Goal: Task Accomplishment & Management: Complete application form

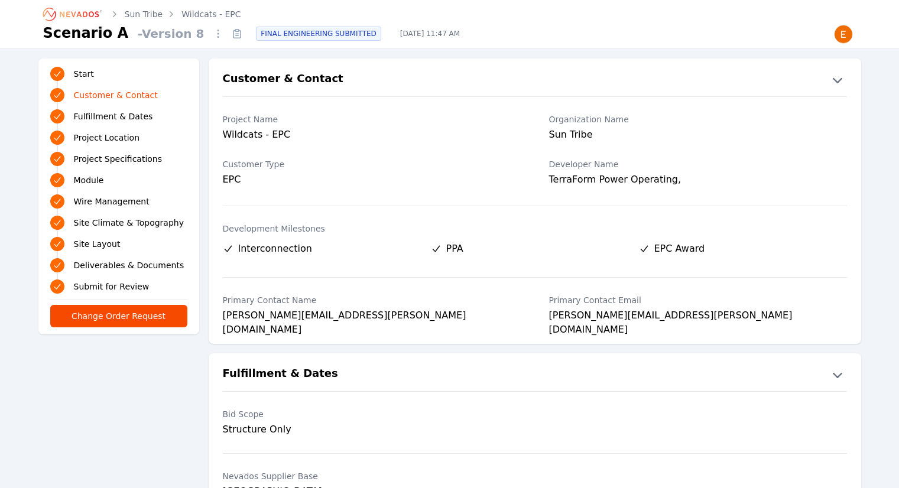
scroll to position [59, 0]
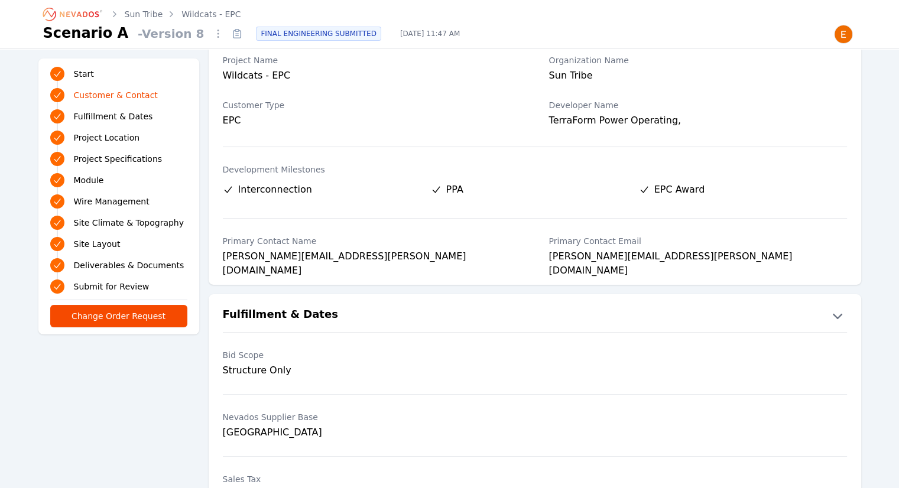
click at [66, 19] on icon "Breadcrumb" at bounding box center [73, 14] width 65 height 19
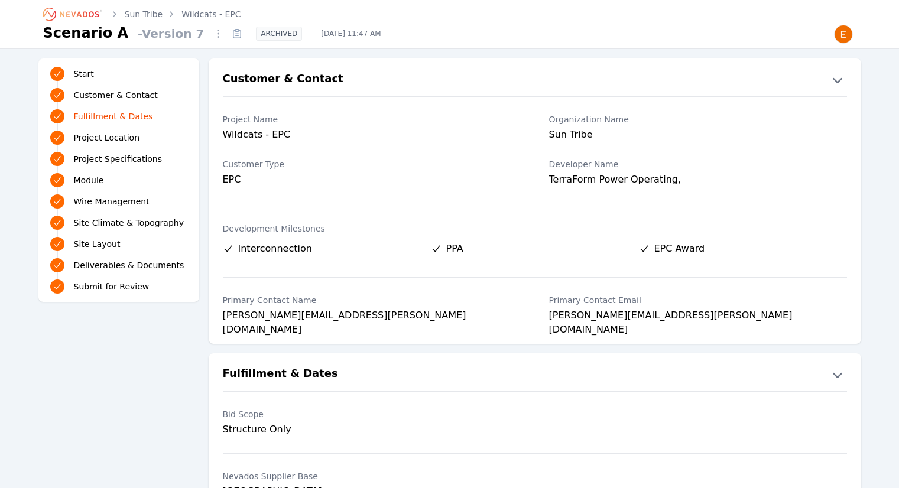
scroll to position [591, 0]
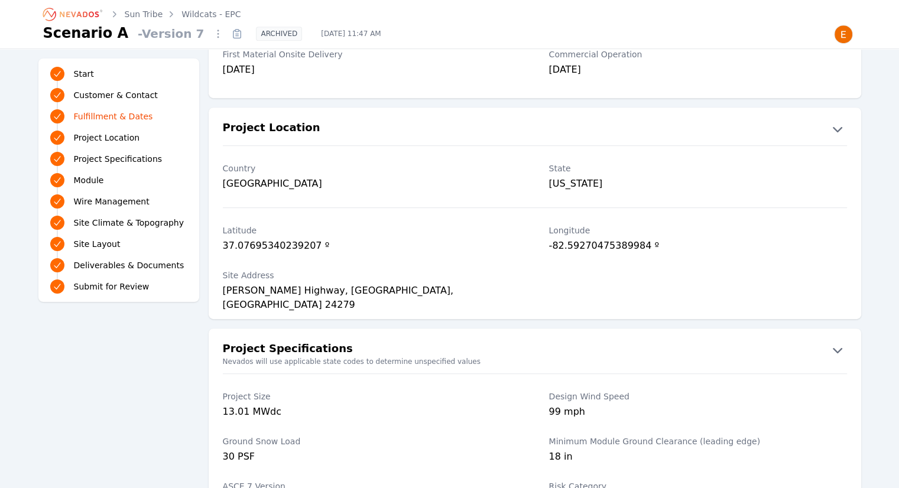
click at [67, 9] on icon "Breadcrumb" at bounding box center [73, 14] width 65 height 19
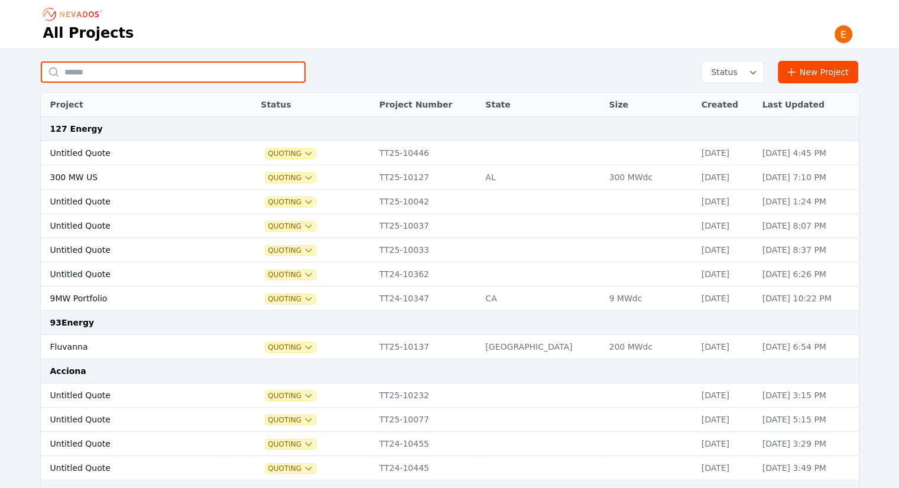
drag, startPoint x: 213, startPoint y: 67, endPoint x: 217, endPoint y: 60, distance: 8.5
click at [213, 67] on input "text" at bounding box center [173, 71] width 265 height 21
type input "*******"
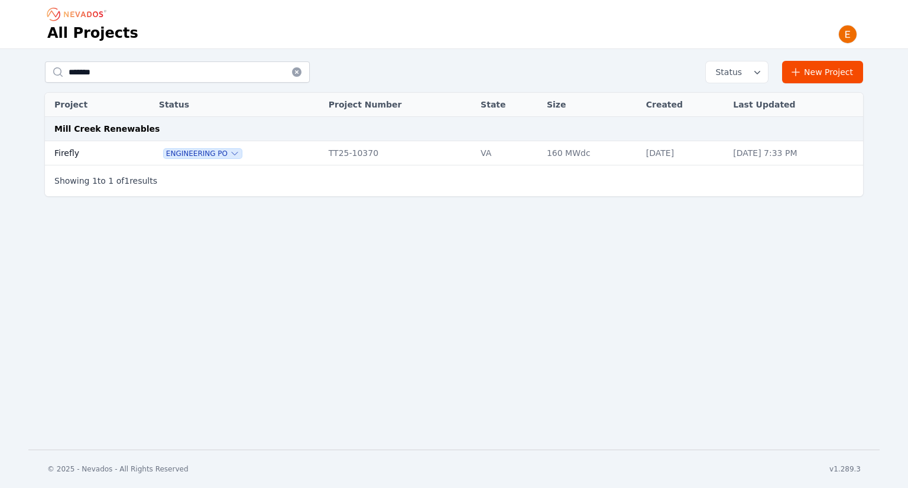
click at [111, 161] on td "Firefly" at bounding box center [88, 153] width 87 height 24
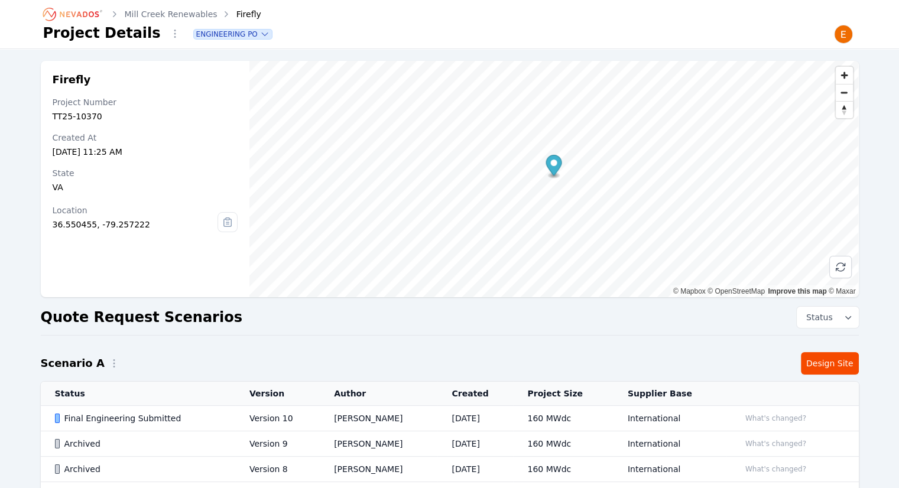
click at [607, 415] on td "160 MWdc" at bounding box center [563, 418] width 100 height 25
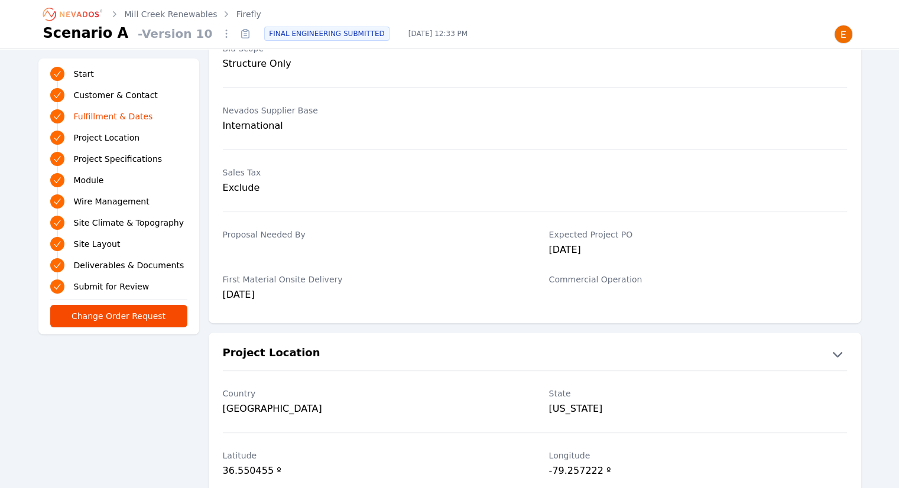
scroll to position [295, 0]
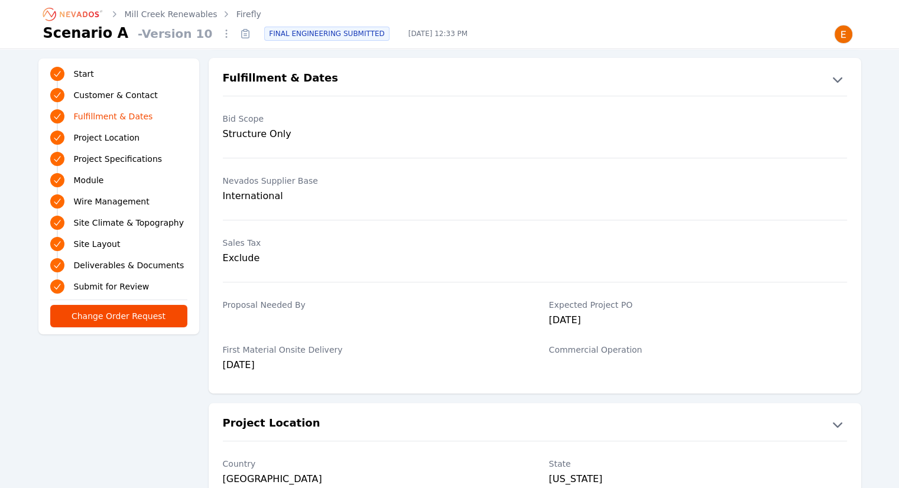
click at [236, 14] on link "Firefly" at bounding box center [248, 14] width 25 height 12
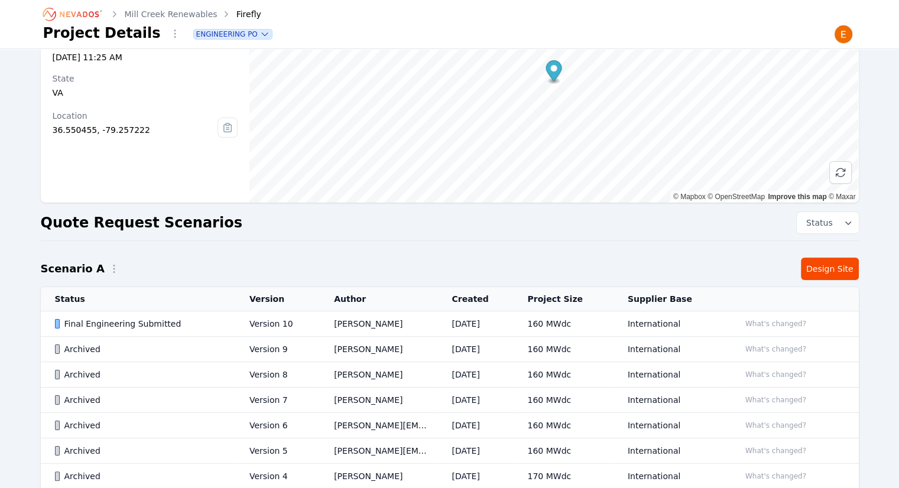
scroll to position [236, 0]
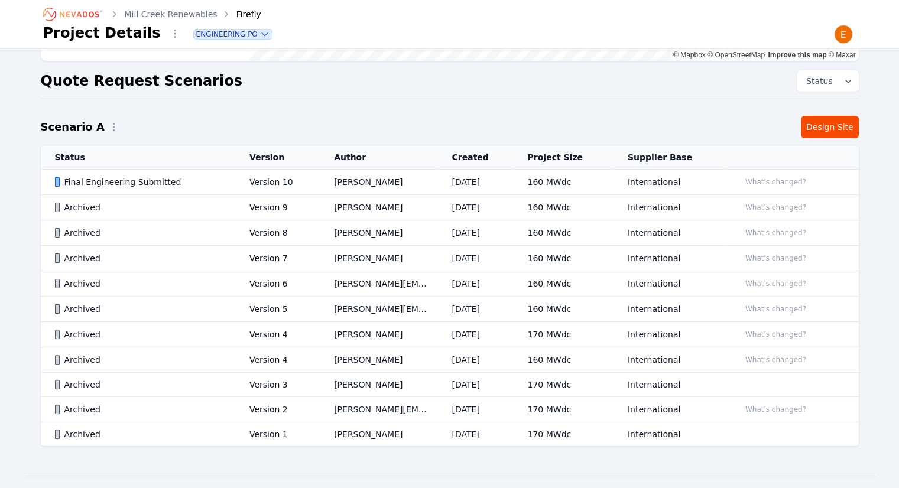
click at [501, 173] on td "[DATE]" at bounding box center [475, 182] width 76 height 25
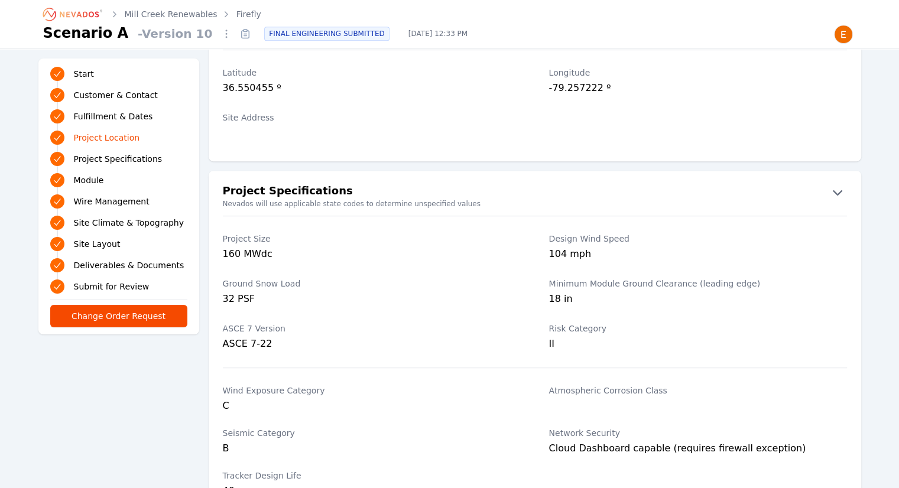
scroll to position [650, 0]
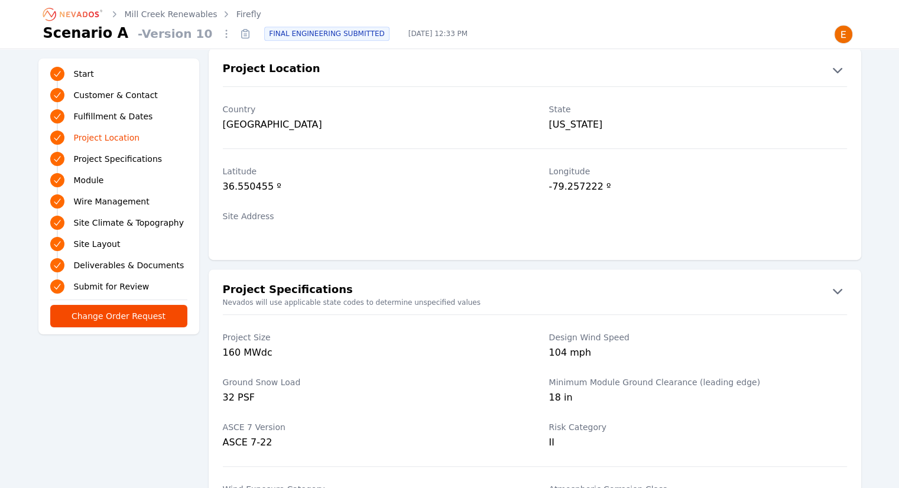
click at [242, 19] on link "Firefly" at bounding box center [248, 14] width 25 height 12
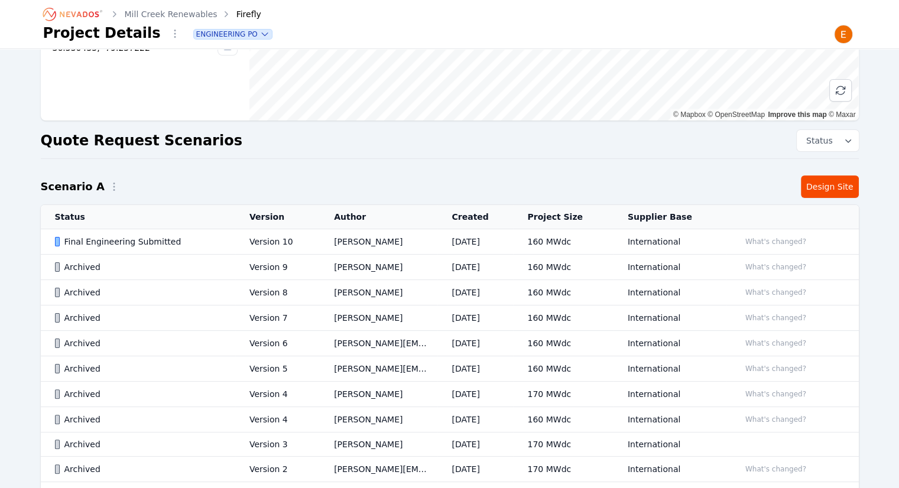
scroll to position [177, 0]
click at [837, 190] on link "Design Site" at bounding box center [830, 186] width 58 height 22
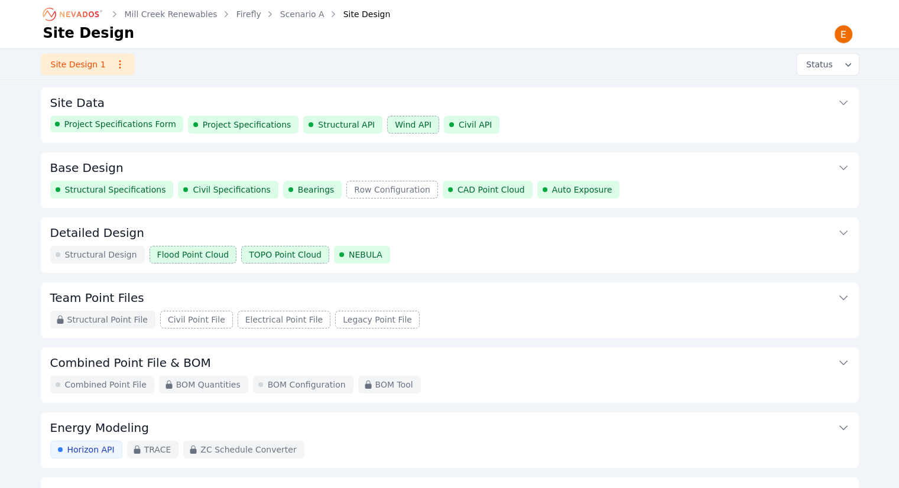
click at [553, 108] on button "Site Data" at bounding box center [449, 101] width 799 height 28
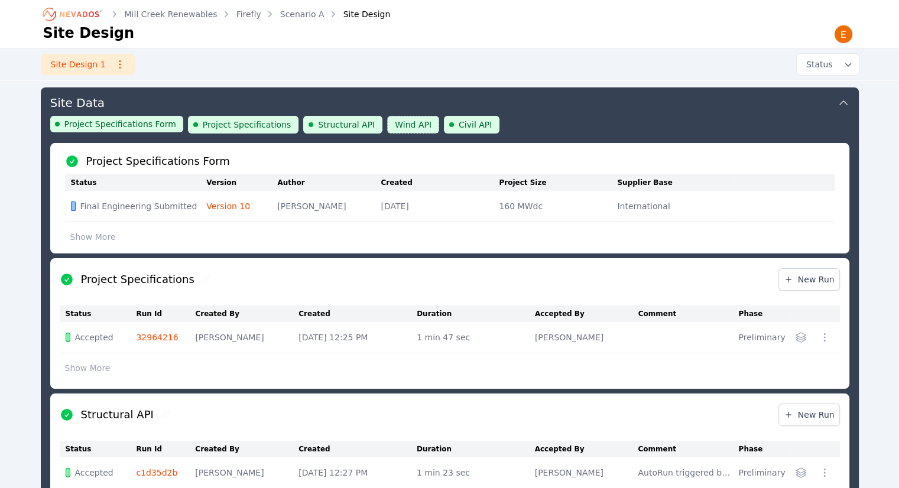
click at [84, 365] on button "Show More" at bounding box center [88, 368] width 56 height 22
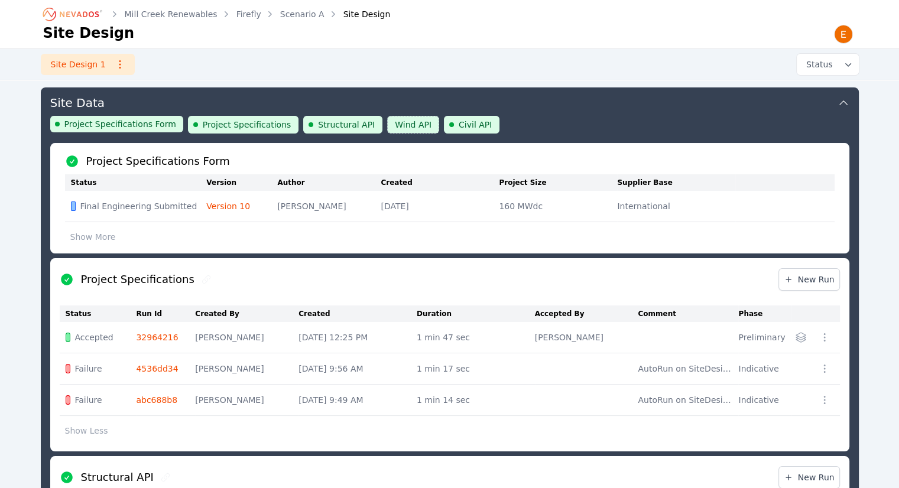
click at [153, 329] on td "32964216" at bounding box center [165, 337] width 59 height 31
click at [156, 333] on link "32964216" at bounding box center [157, 337] width 42 height 9
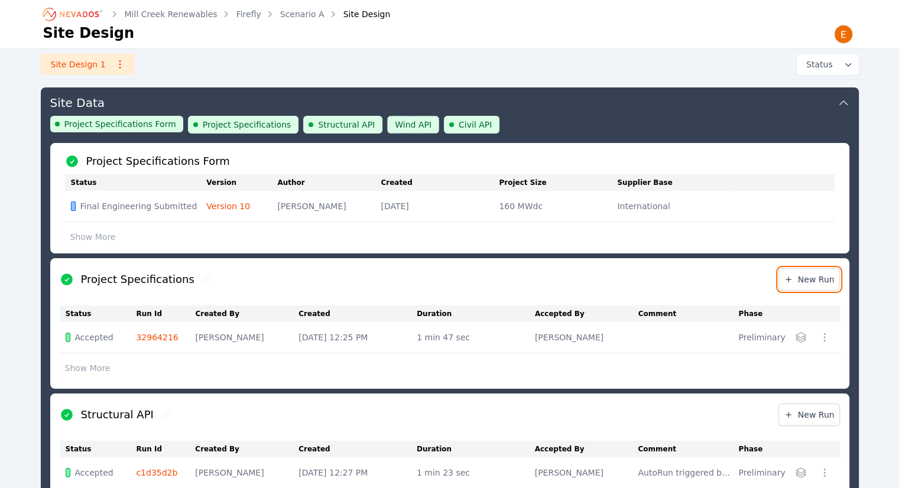
click at [801, 281] on span "New Run" at bounding box center [809, 280] width 51 height 12
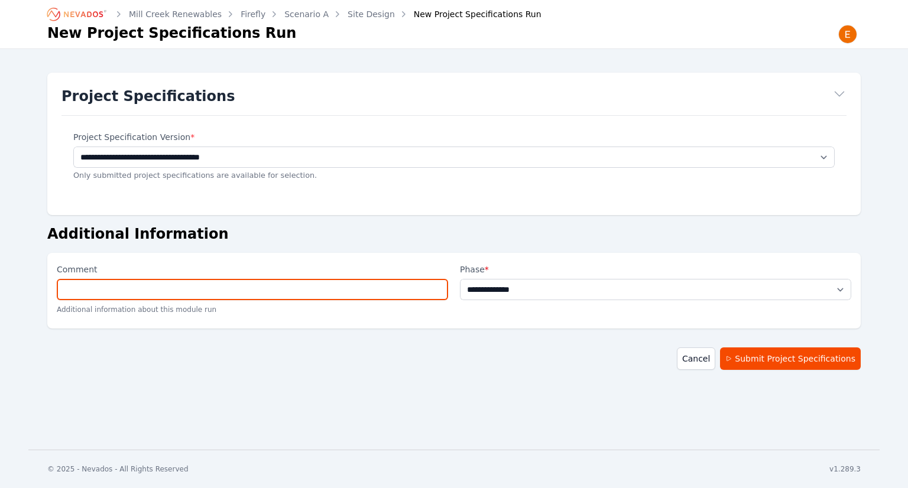
click at [262, 296] on input "Comment" at bounding box center [252, 289] width 391 height 21
type input "**********"
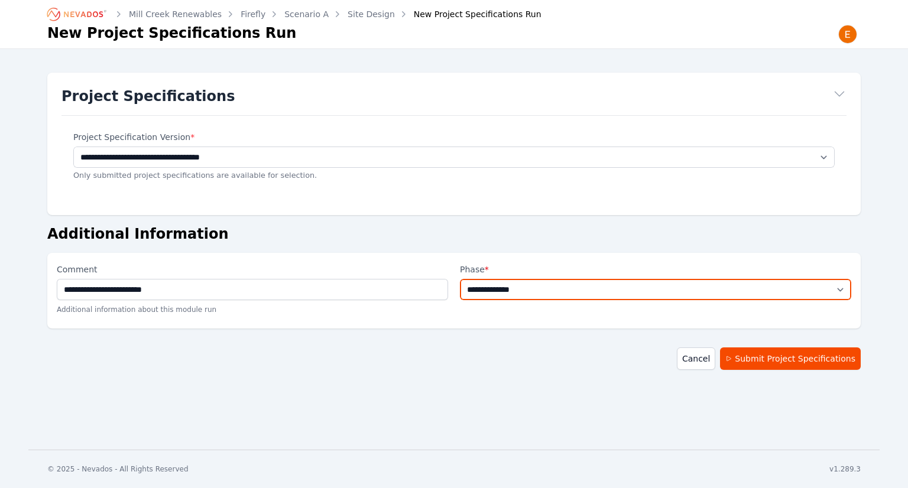
click at [516, 284] on select "**********" at bounding box center [655, 289] width 391 height 21
select select "*****"
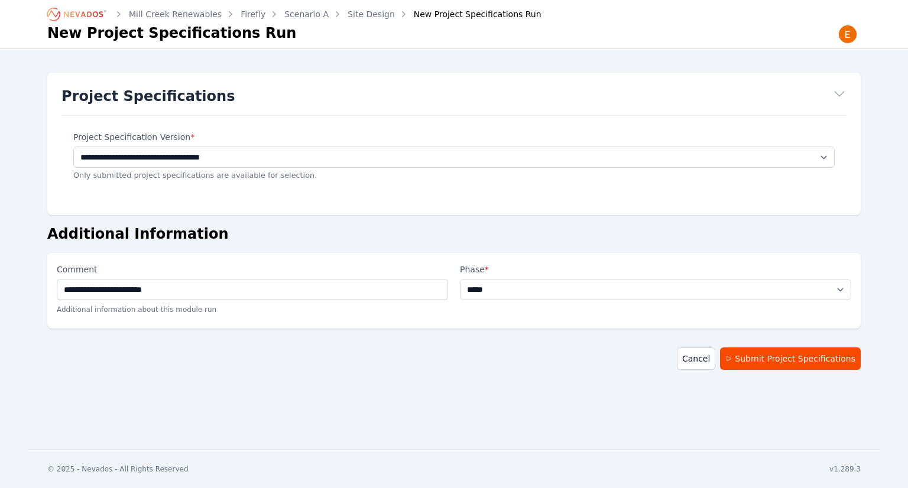
click at [460, 279] on select "**********" at bounding box center [655, 289] width 391 height 21
click at [784, 357] on button "Submit Project Specifications" at bounding box center [790, 358] width 141 height 22
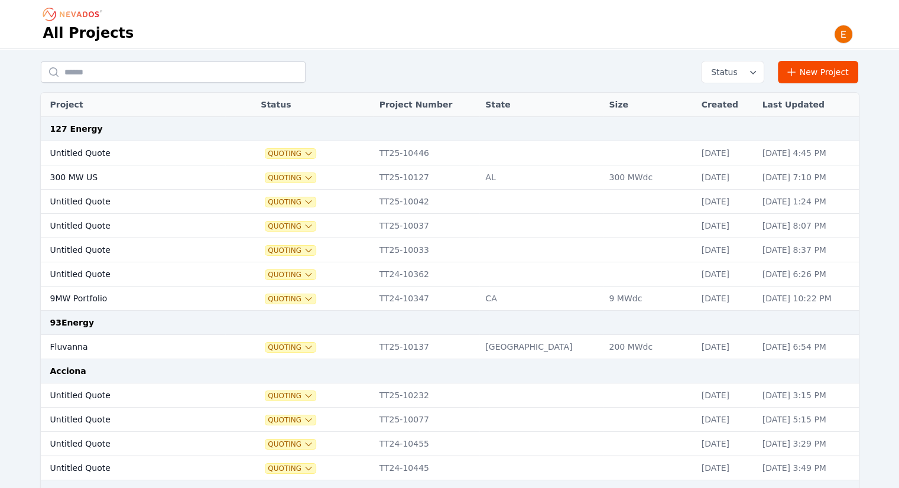
click at [173, 61] on div "Status New Project" at bounding box center [450, 72] width 818 height 22
click at [182, 76] on input "text" at bounding box center [173, 71] width 265 height 21
type input "*******"
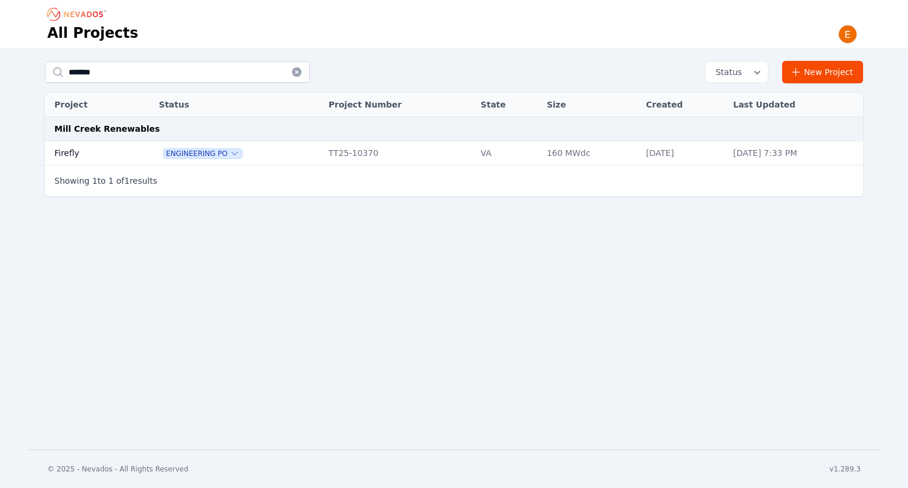
click at [112, 153] on td "Firefly" at bounding box center [88, 153] width 87 height 24
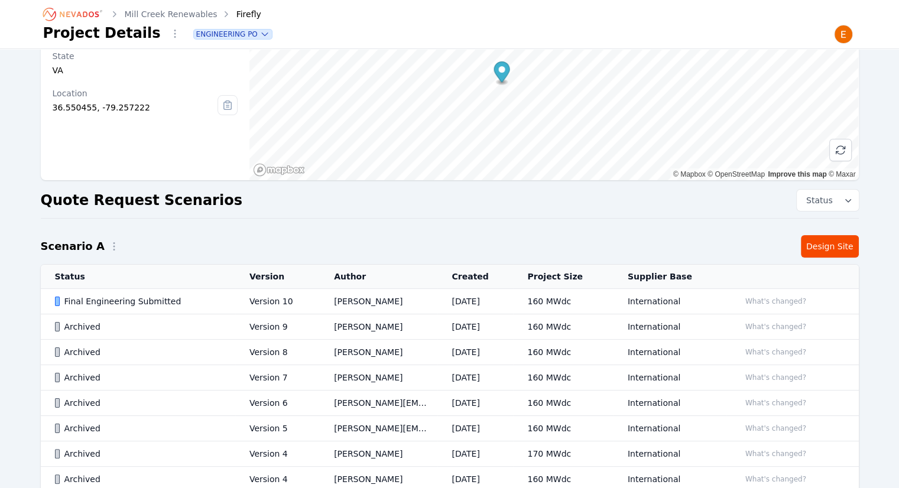
scroll to position [118, 0]
click at [826, 246] on link "Design Site" at bounding box center [830, 245] width 58 height 22
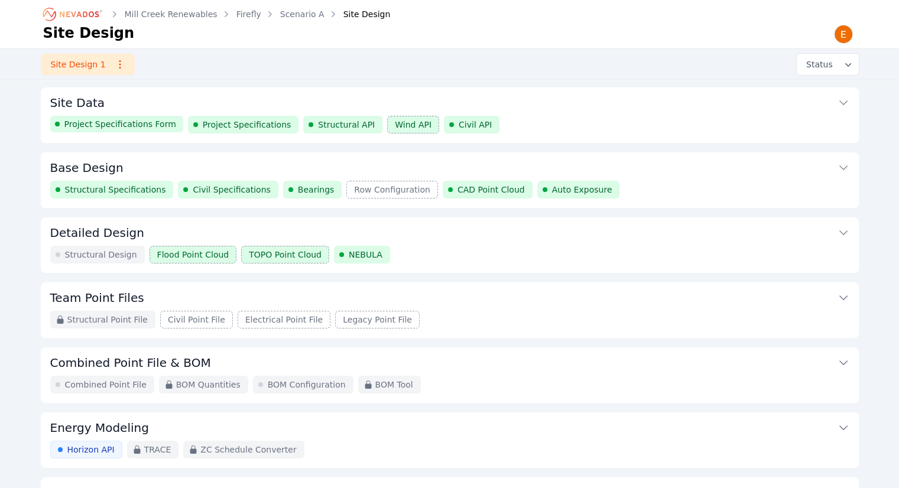
click at [295, 12] on link "Scenario A" at bounding box center [302, 14] width 44 height 12
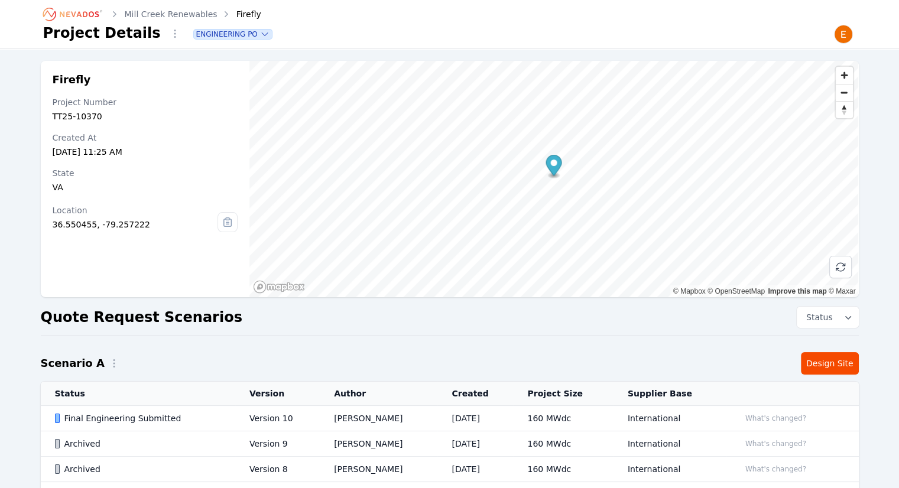
scroll to position [262, 0]
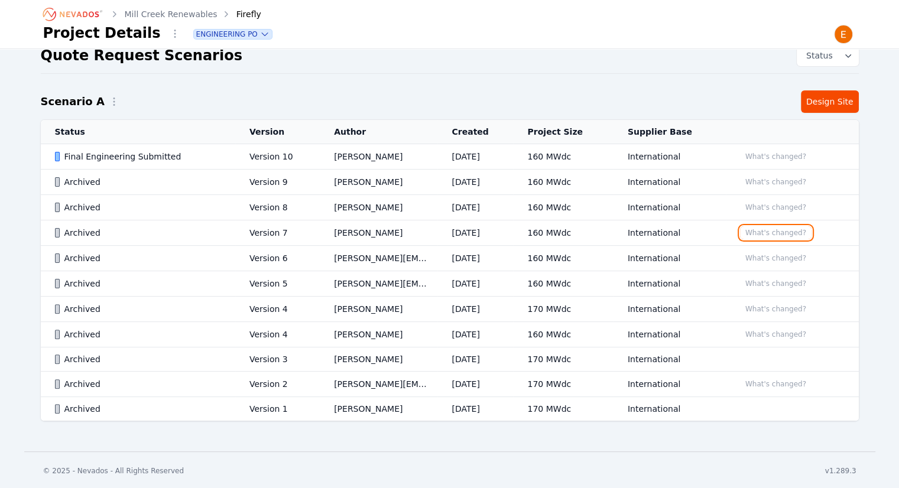
click at [778, 237] on button "What's changed?" at bounding box center [776, 232] width 72 height 13
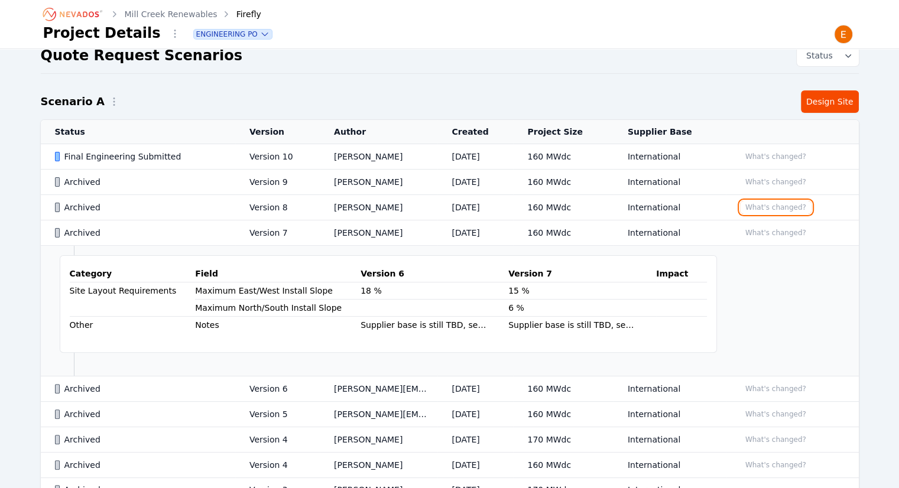
click at [779, 201] on button "What's changed?" at bounding box center [776, 207] width 72 height 13
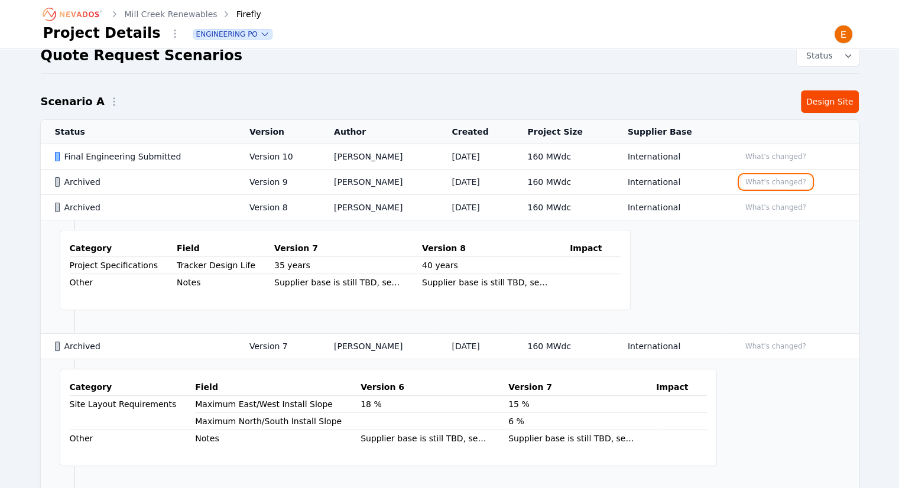
click at [776, 183] on button "What's changed?" at bounding box center [776, 182] width 72 height 13
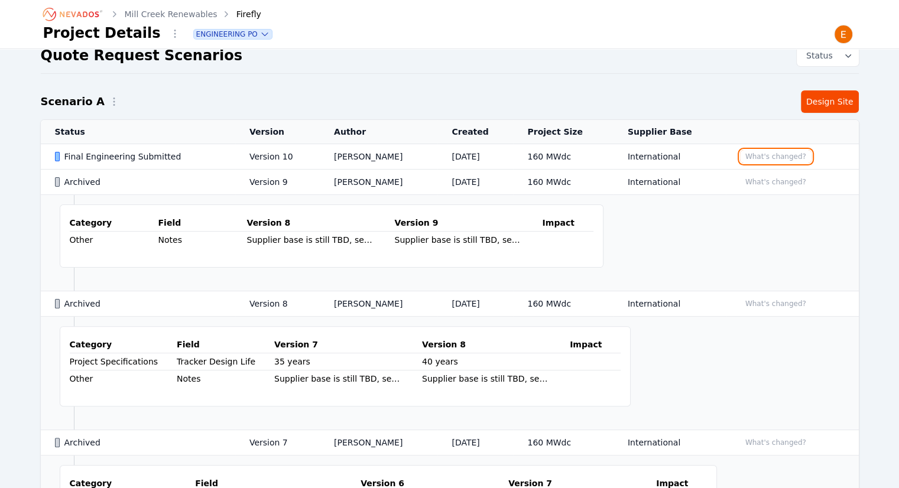
click at [769, 159] on button "What's changed?" at bounding box center [776, 156] width 72 height 13
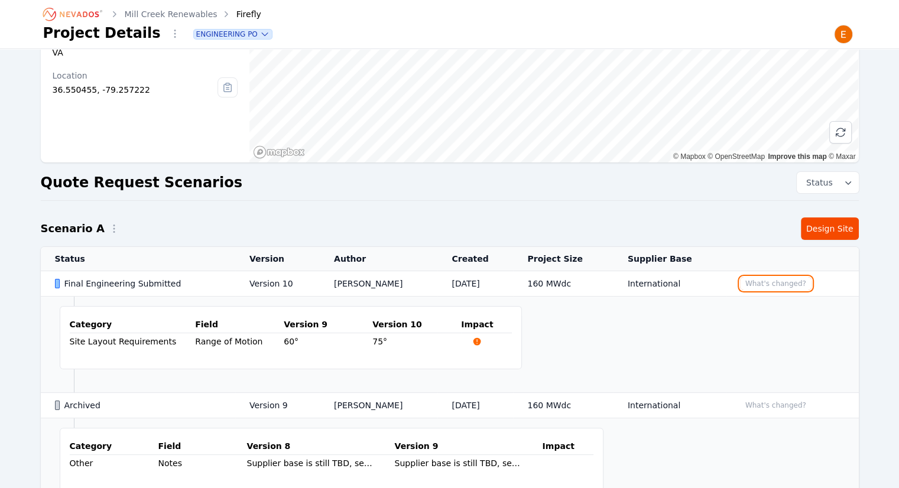
scroll to position [0, 0]
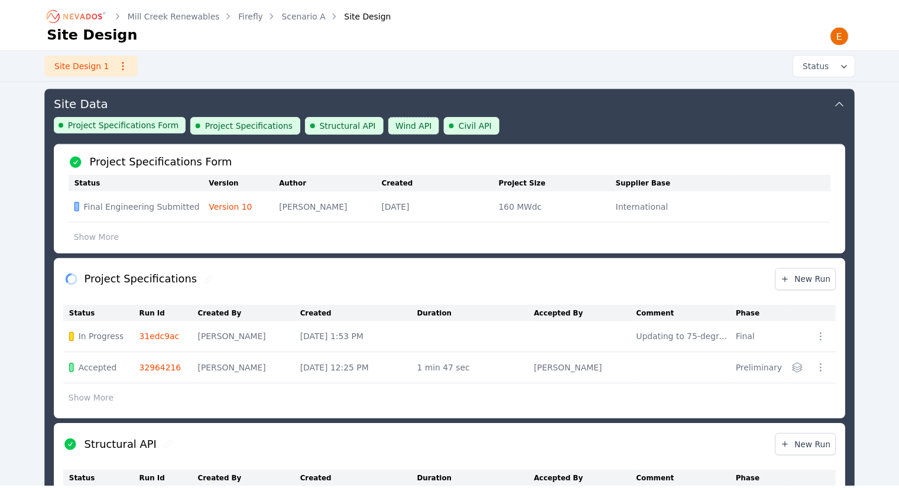
scroll to position [168, 0]
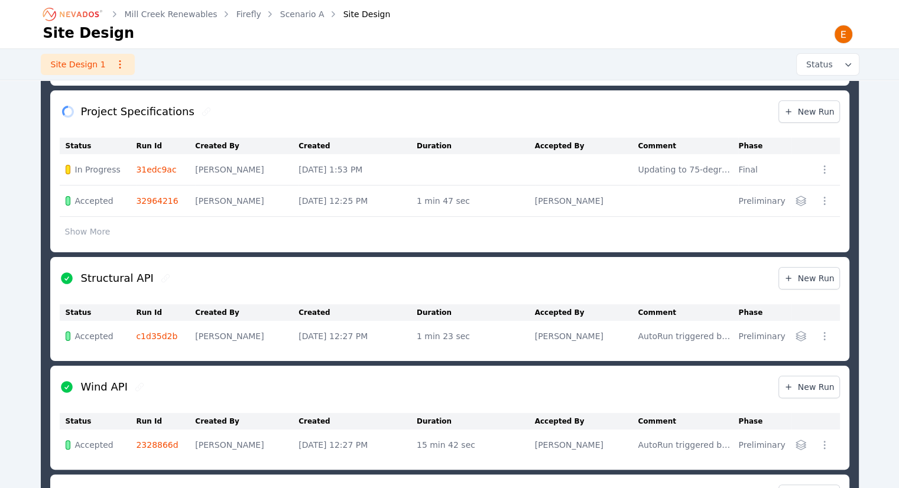
click at [306, 118] on div "Loading Project Specifications New Run" at bounding box center [450, 111] width 780 height 43
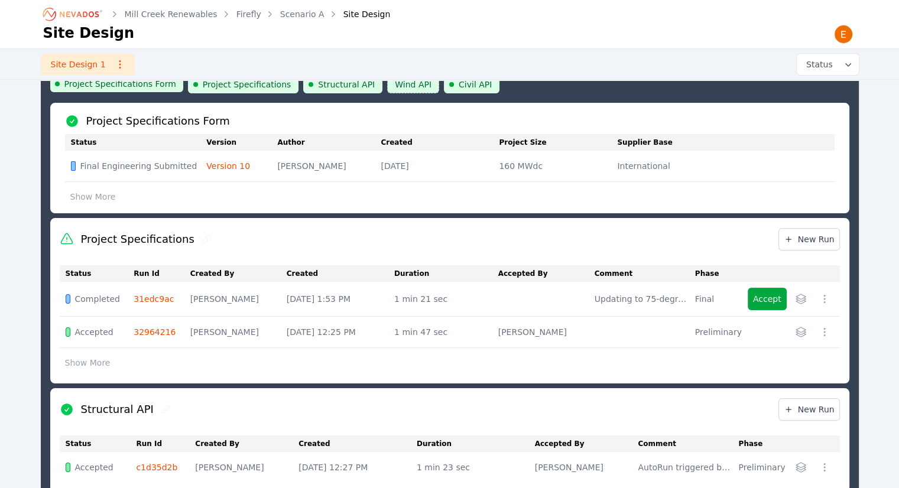
scroll to position [118, 0]
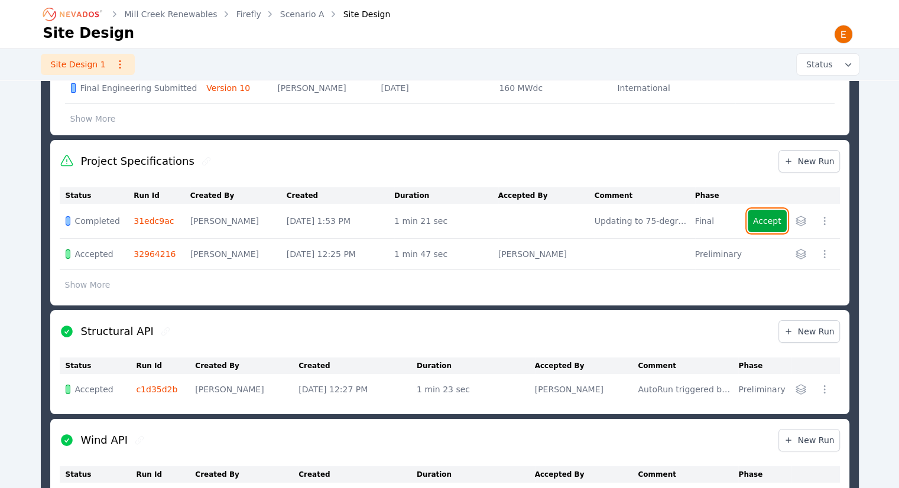
click at [768, 217] on button "Accept" at bounding box center [767, 221] width 39 height 22
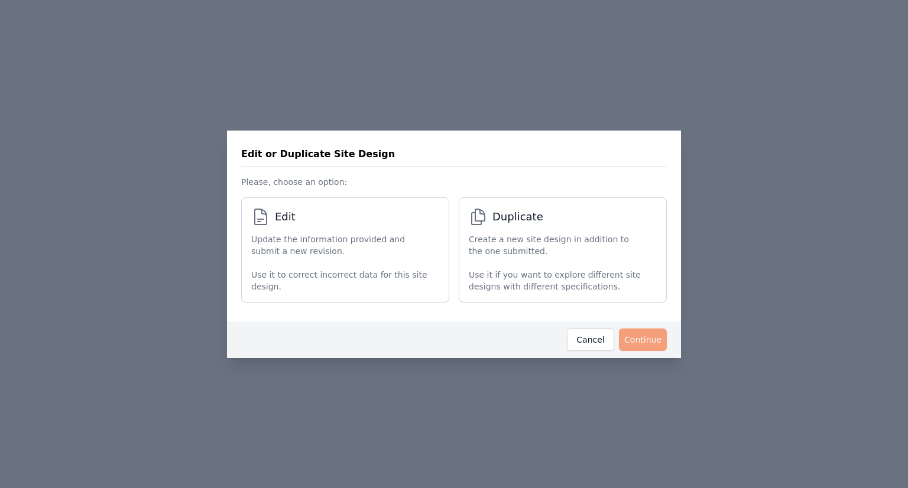
click at [251, 242] on p "Update the information provided and submit a new revision." at bounding box center [339, 245] width 176 height 24
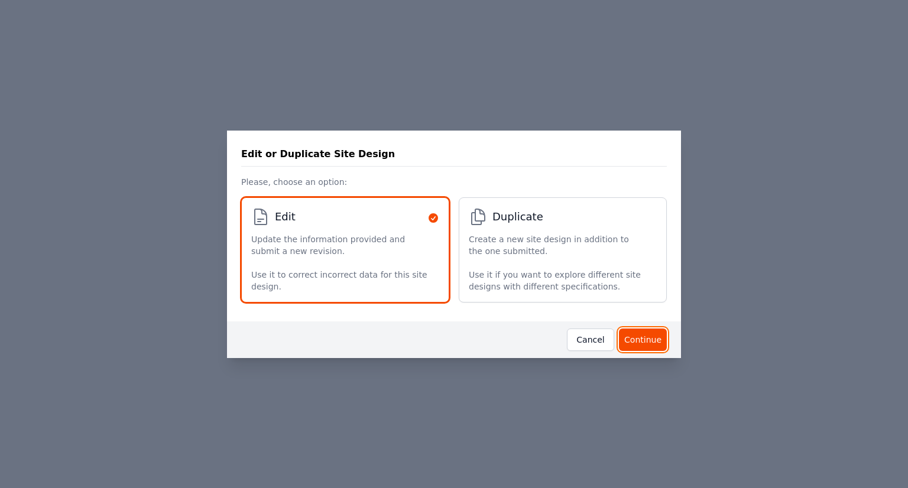
click at [644, 334] on button "Continue" at bounding box center [643, 340] width 48 height 22
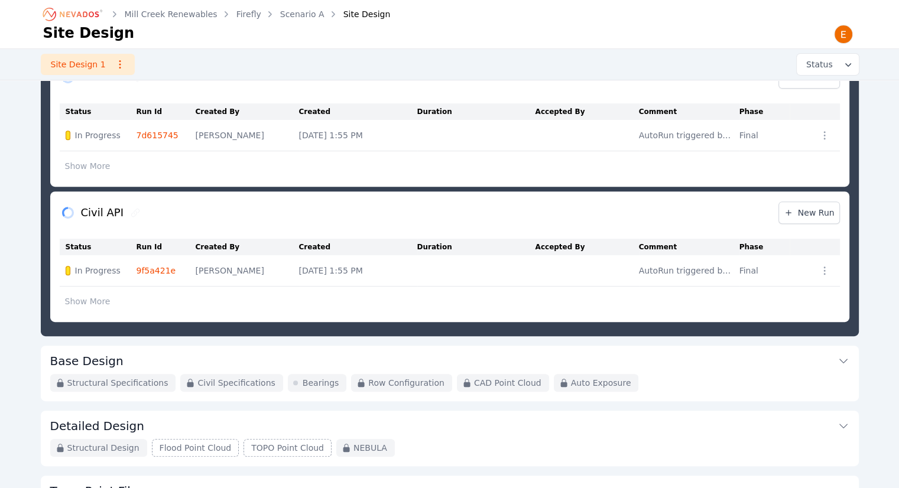
click at [210, 359] on button "Base Design" at bounding box center [449, 360] width 799 height 28
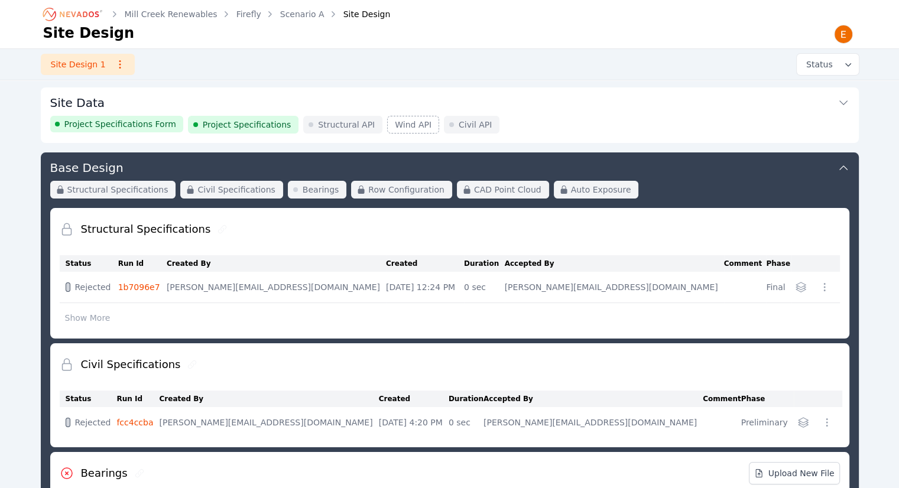
click at [515, 109] on button "Site Data" at bounding box center [449, 101] width 799 height 28
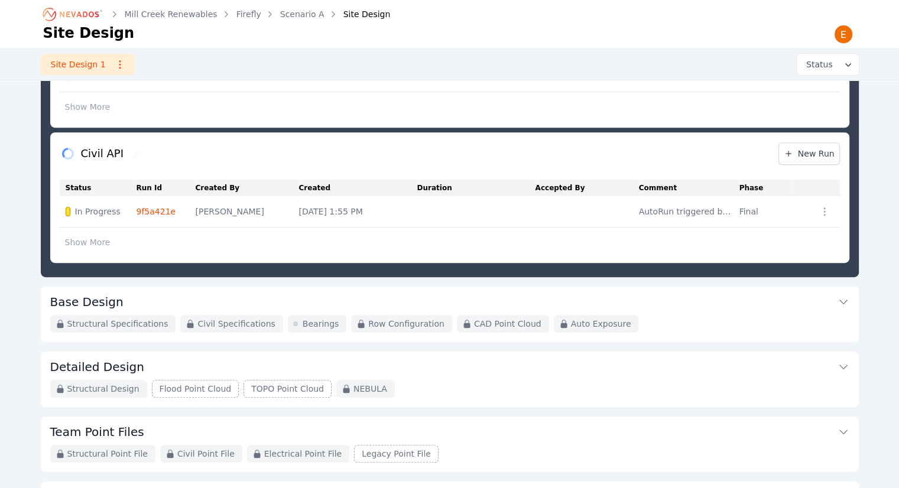
click at [582, 299] on button "Base Design" at bounding box center [449, 301] width 799 height 28
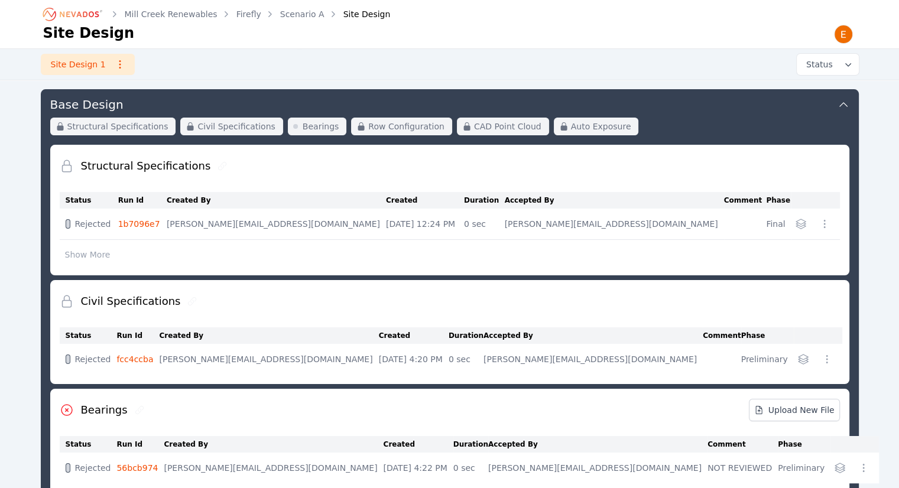
click at [83, 256] on button "Show More" at bounding box center [88, 254] width 56 height 22
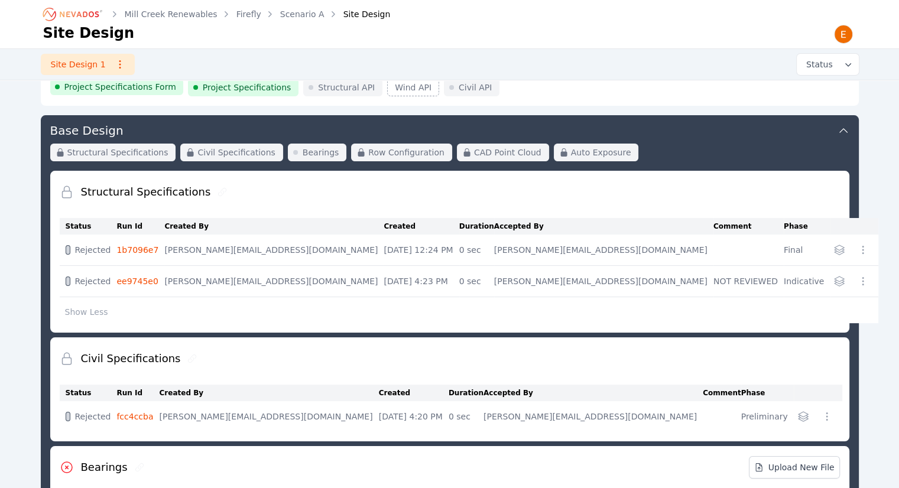
scroll to position [0, 0]
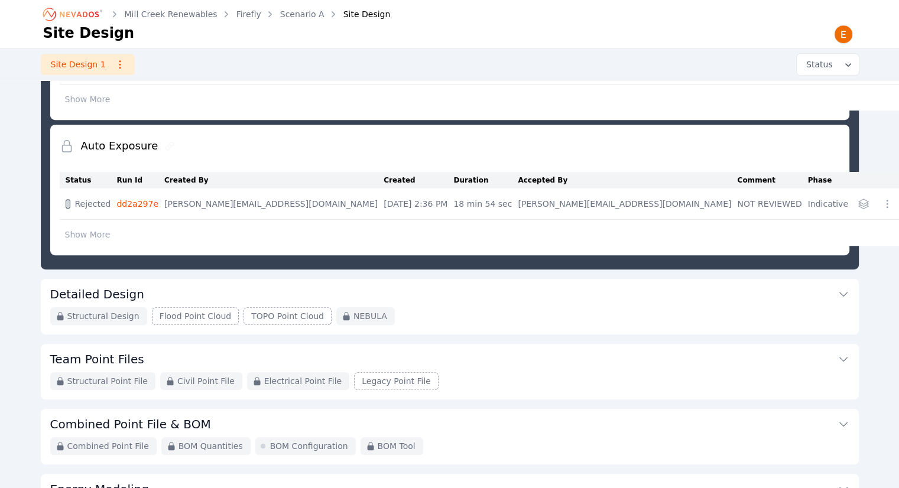
click at [282, 293] on button "Detailed Design" at bounding box center [449, 293] width 799 height 28
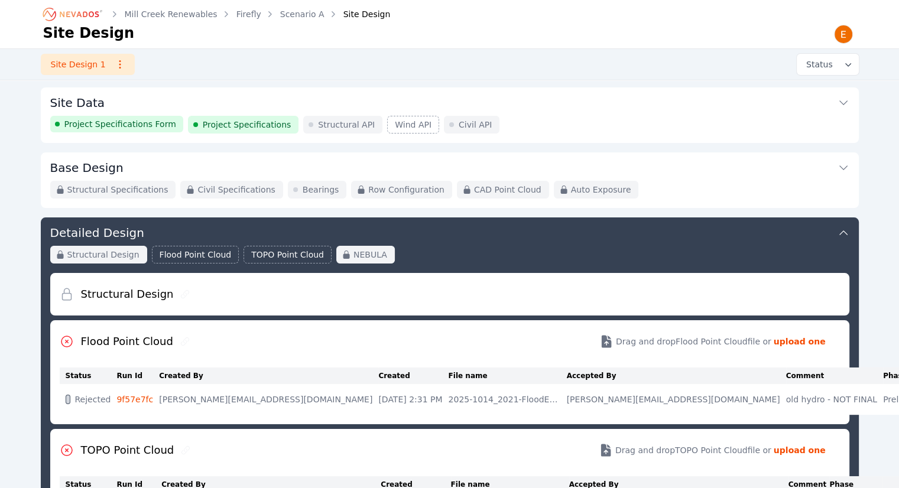
click at [334, 167] on button "Base Design" at bounding box center [449, 166] width 799 height 28
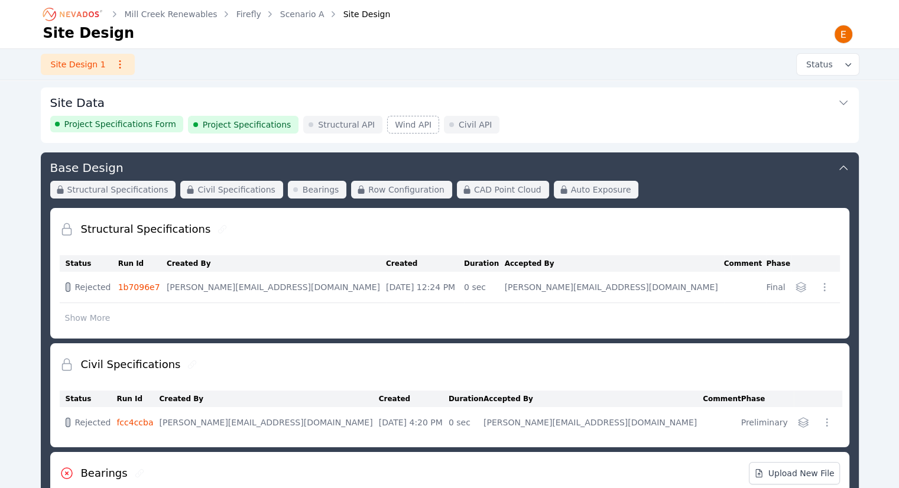
click at [587, 125] on div "Project Specifications Form Project Specifications Structural API Wind API Civi…" at bounding box center [449, 125] width 799 height 18
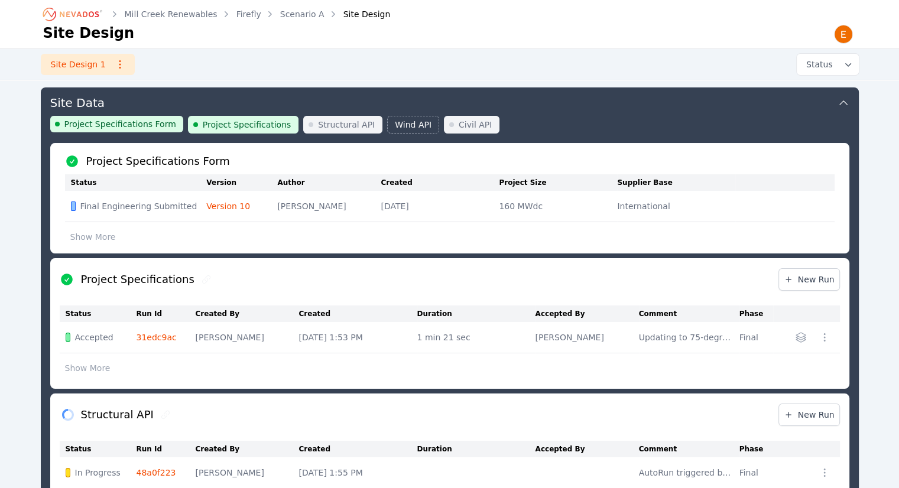
click at [643, 105] on button "Site Data" at bounding box center [449, 101] width 799 height 28
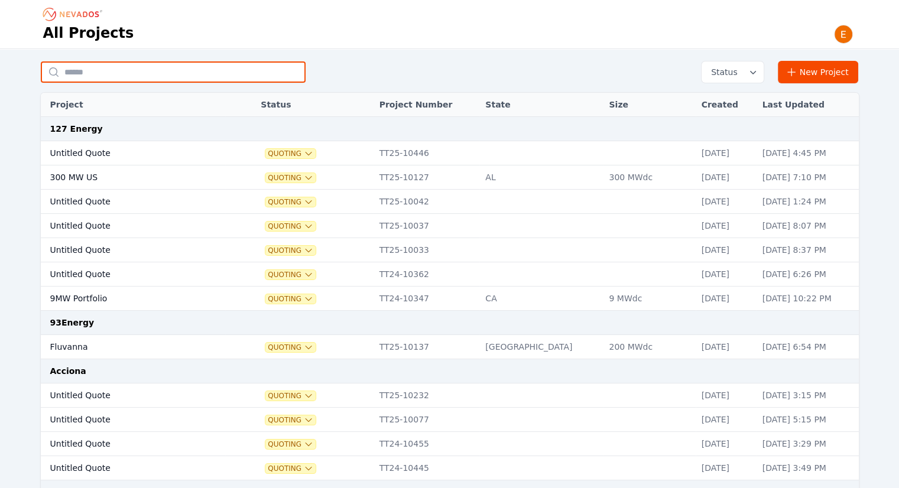
click at [161, 76] on input "text" at bounding box center [173, 71] width 265 height 21
type input "*"
type input "****"
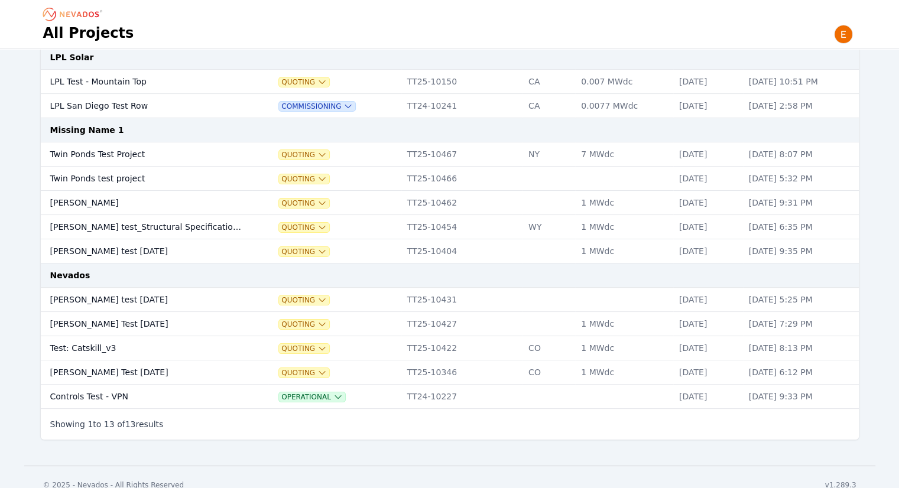
scroll to position [133, 0]
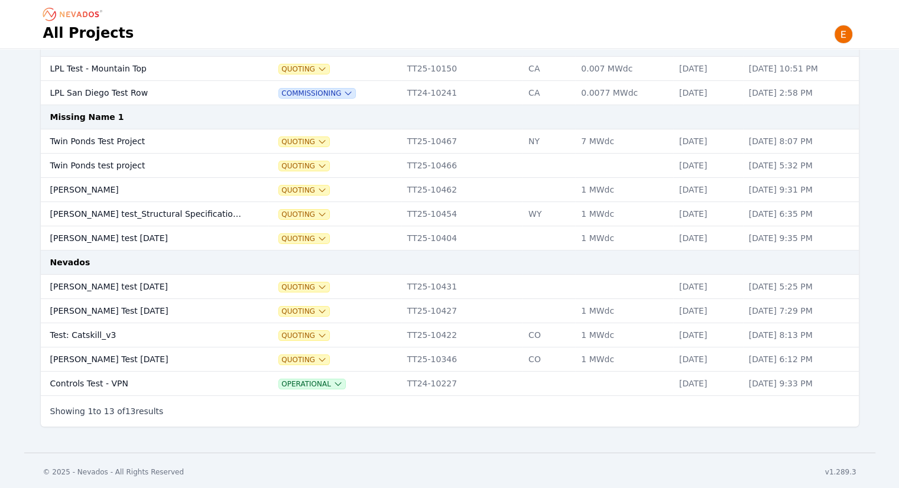
click at [116, 288] on td "[PERSON_NAME] test [DATE]" at bounding box center [146, 287] width 211 height 24
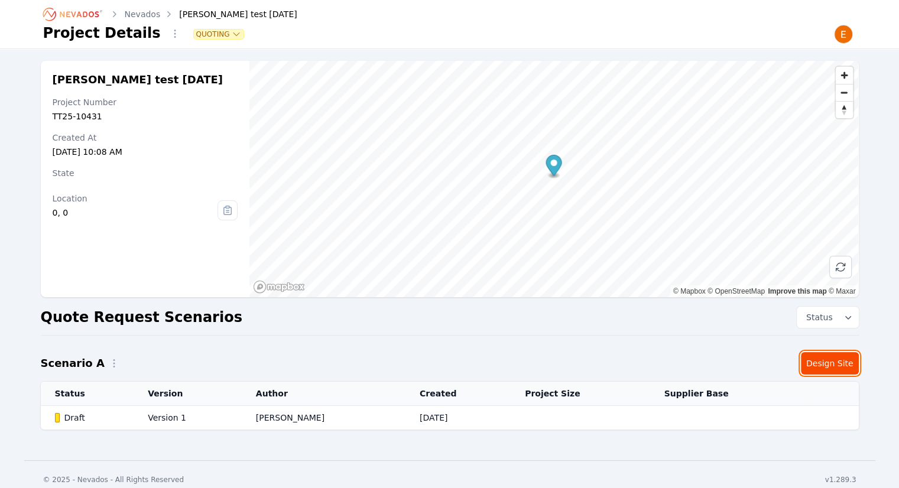
click at [837, 360] on link "Design Site" at bounding box center [830, 363] width 58 height 22
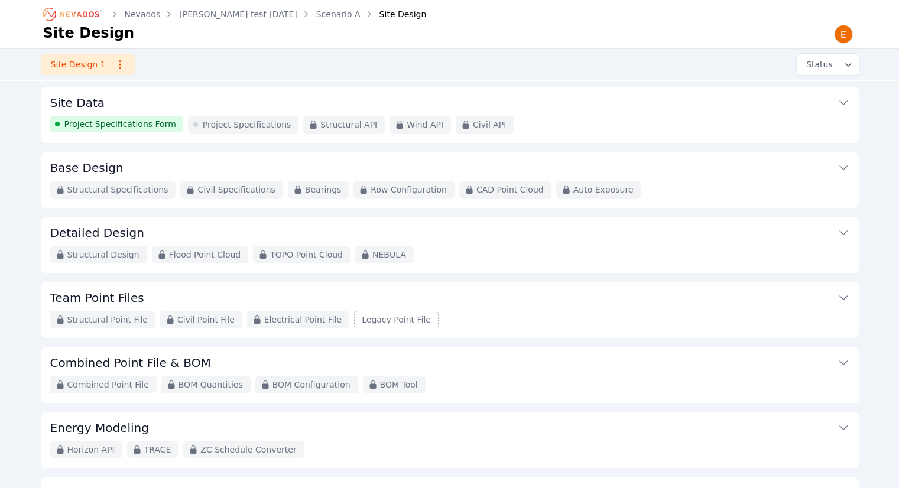
click at [78, 14] on icon "Breadcrumb" at bounding box center [73, 14] width 65 height 19
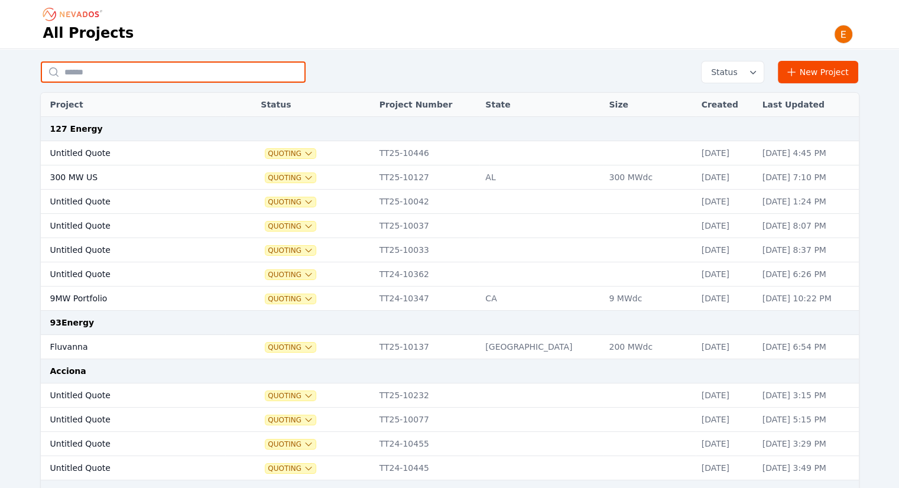
click at [109, 77] on input "text" at bounding box center [173, 71] width 265 height 21
type input "*"
type input "*******"
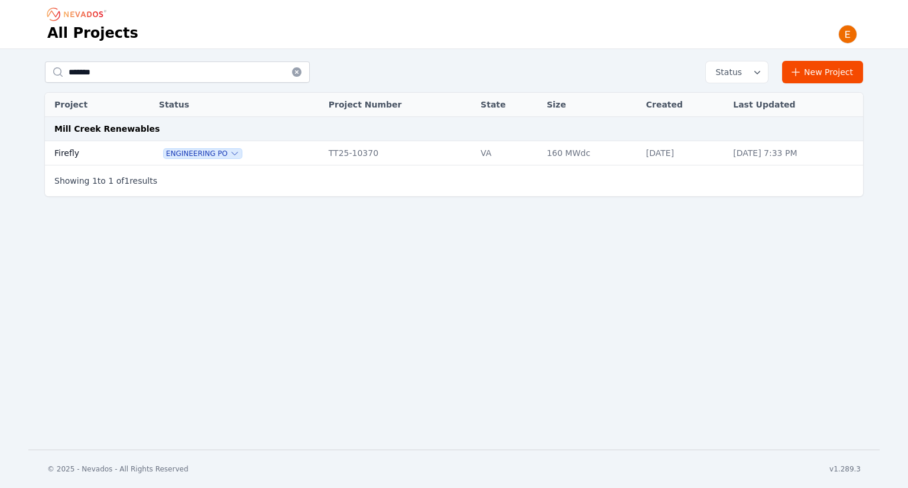
click at [78, 147] on td "Firefly" at bounding box center [88, 153] width 87 height 24
click at [349, 148] on td "TT25-10370" at bounding box center [399, 153] width 152 height 24
click at [363, 154] on td "TT25-10370" at bounding box center [399, 153] width 152 height 24
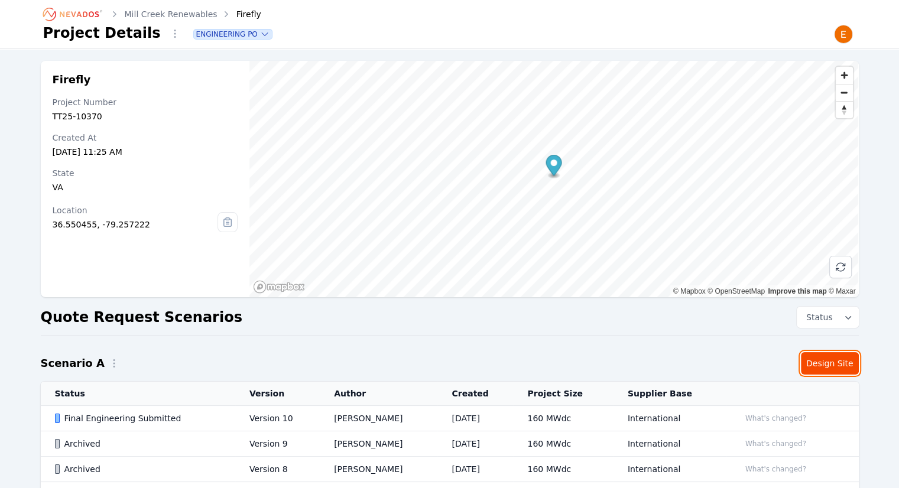
click at [824, 360] on link "Design Site" at bounding box center [830, 363] width 58 height 22
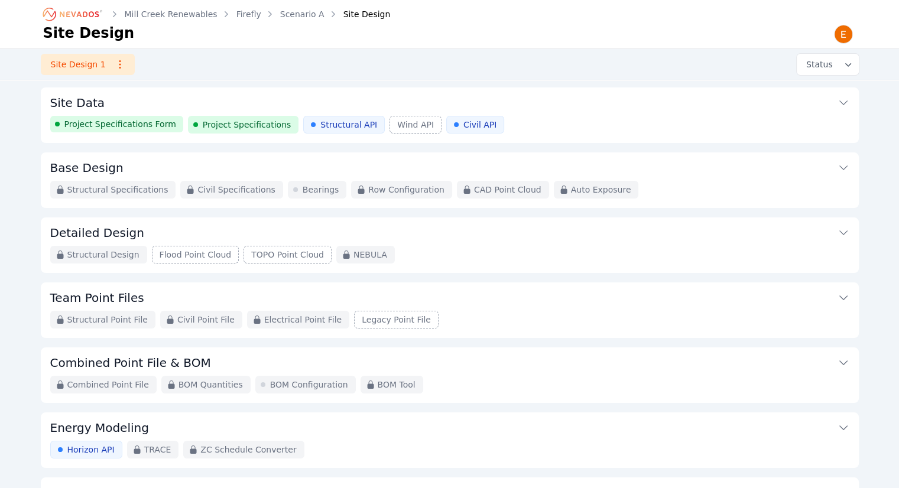
click at [582, 98] on button "Site Data" at bounding box center [449, 101] width 799 height 28
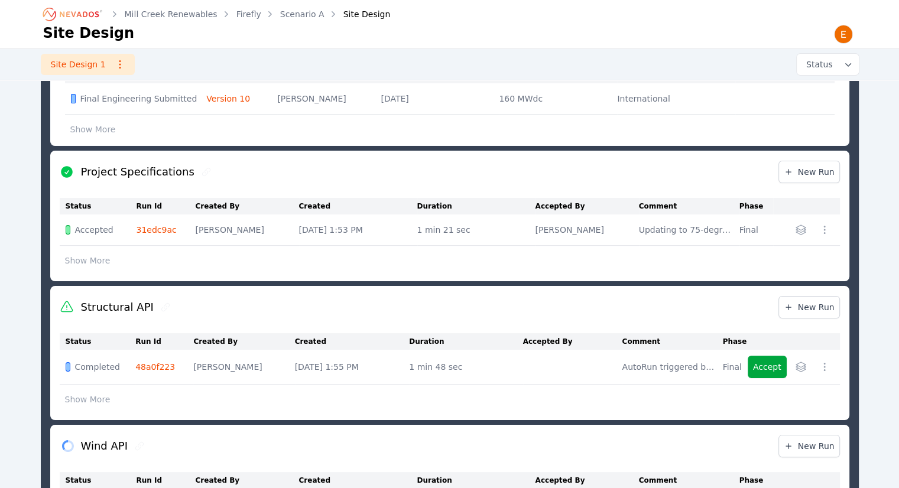
scroll to position [118, 0]
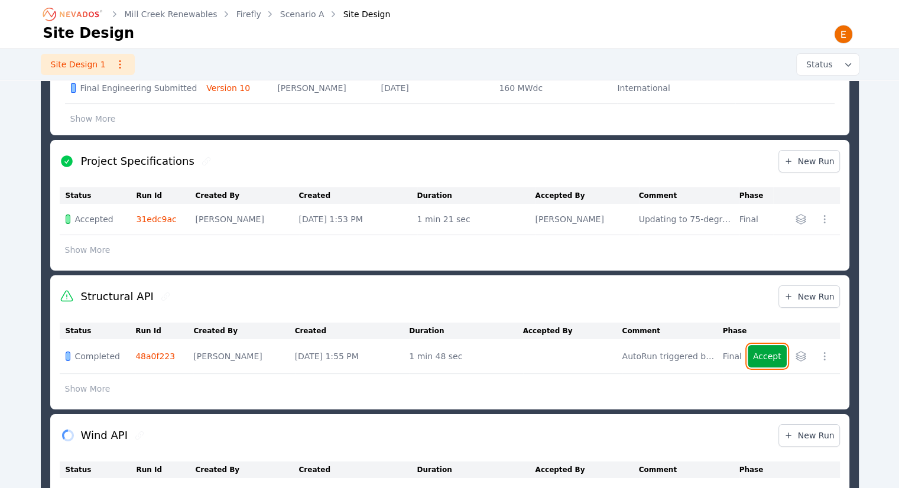
click at [768, 355] on button "Accept" at bounding box center [767, 356] width 39 height 22
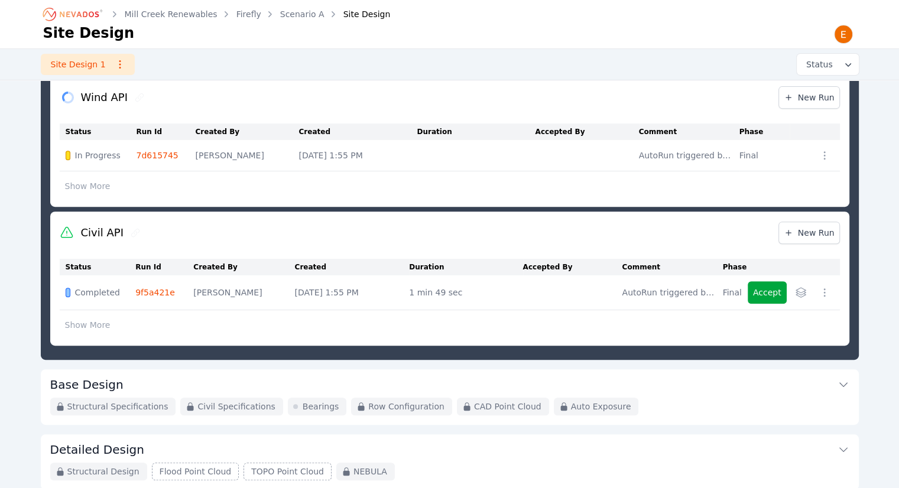
scroll to position [473, 0]
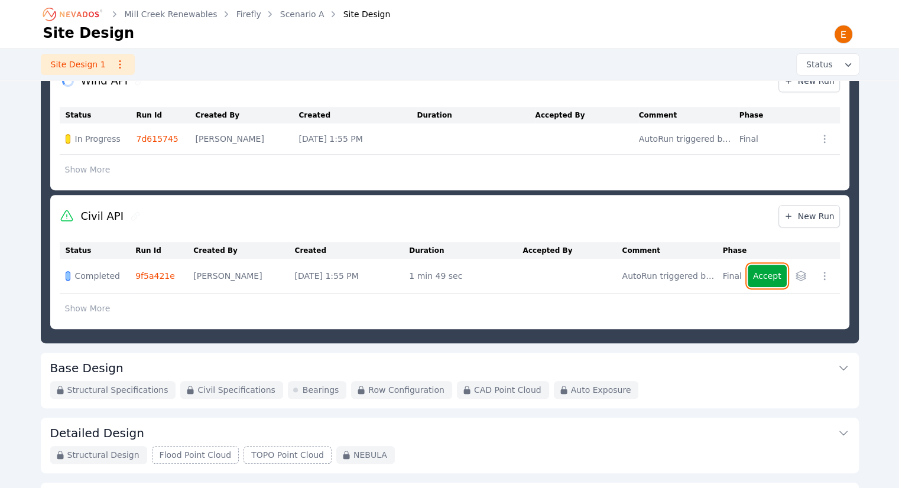
click at [776, 267] on button "Accept" at bounding box center [767, 276] width 39 height 22
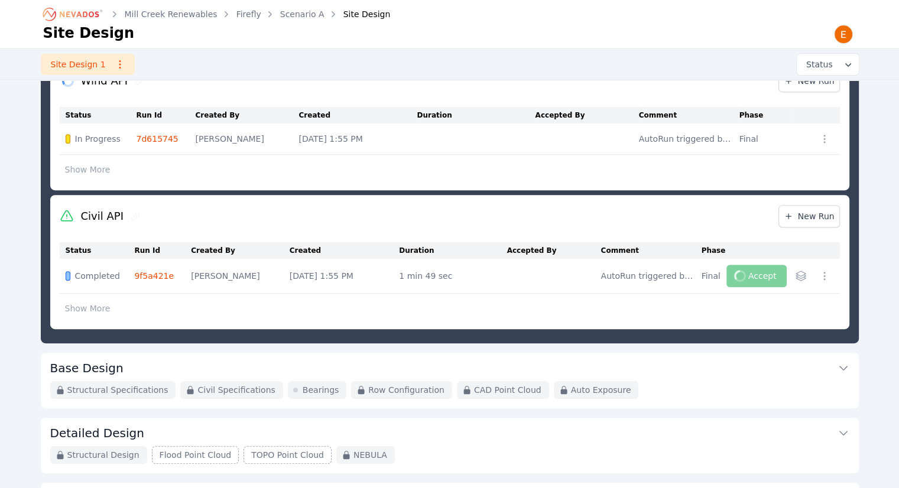
scroll to position [471, 0]
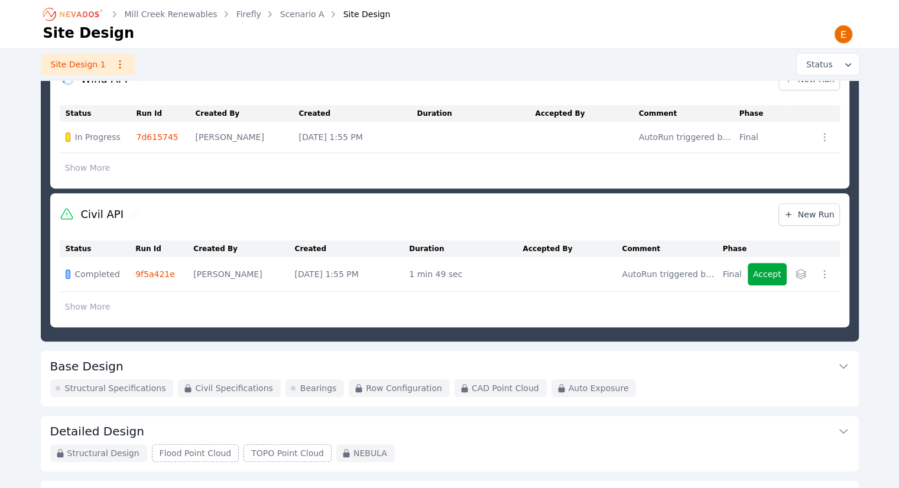
click at [846, 356] on button "Base Design" at bounding box center [449, 365] width 799 height 28
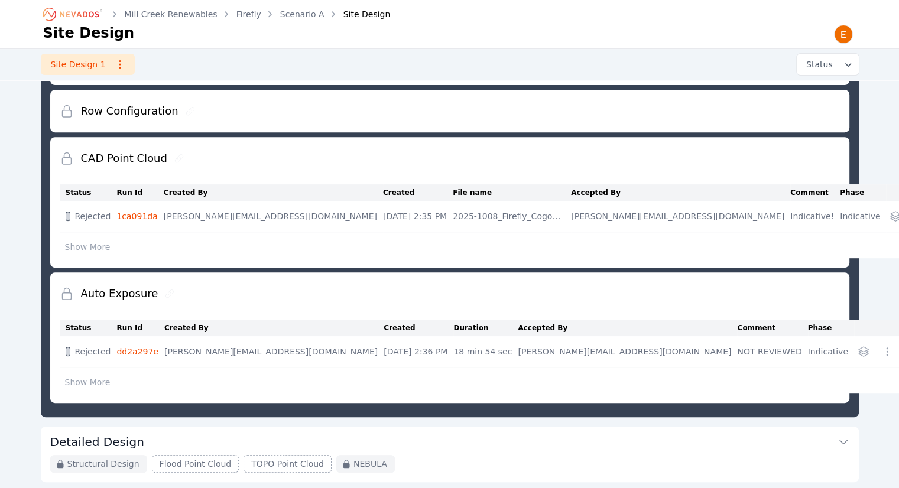
scroll to position [63, 0]
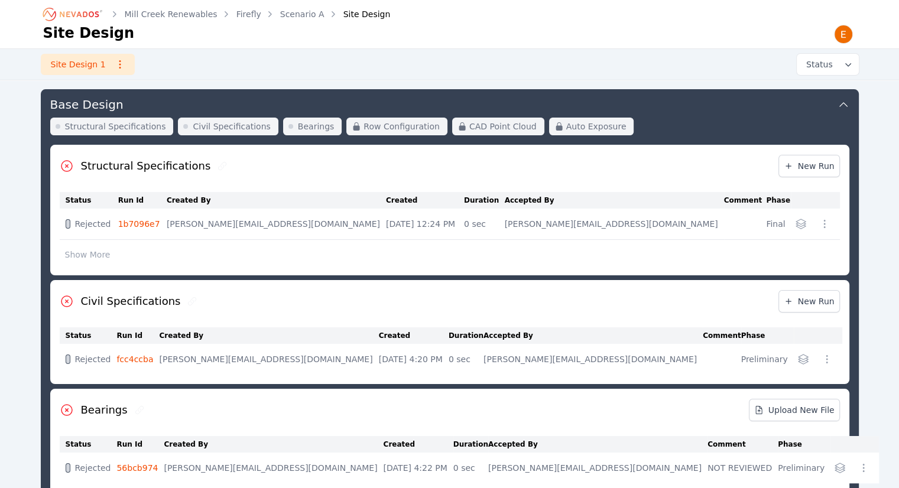
click at [820, 223] on icon "button" at bounding box center [824, 224] width 12 height 12
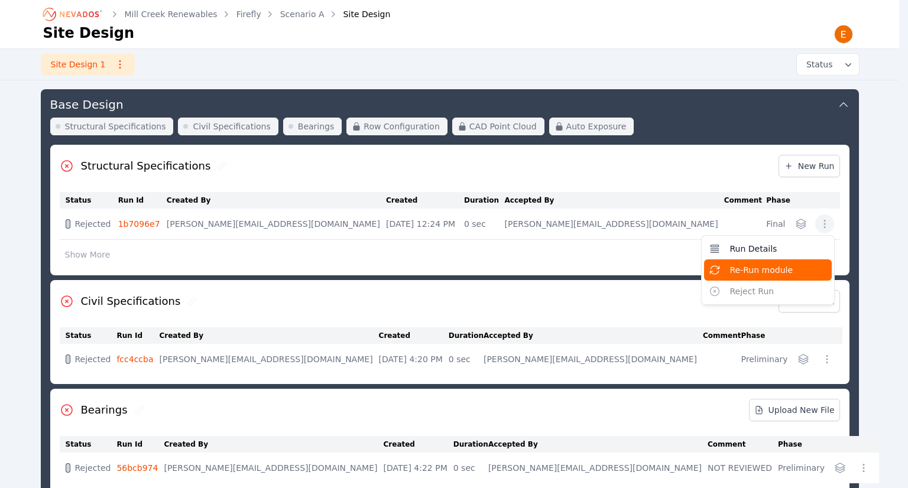
click at [791, 270] on button "Re-Run module" at bounding box center [768, 269] width 128 height 21
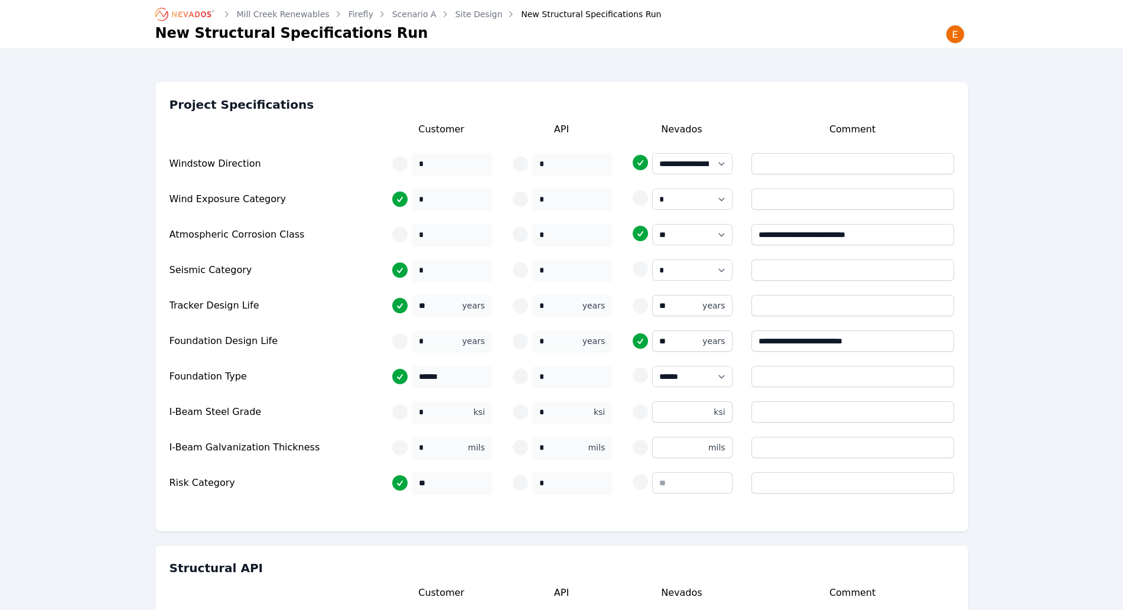
click at [457, 22] on ol "Mill Creek Renewables Firefly Scenario A Site Design New Structural Specificati…" at bounding box center [408, 14] width 506 height 19
click at [459, 11] on link "Site Design" at bounding box center [479, 14] width 47 height 12
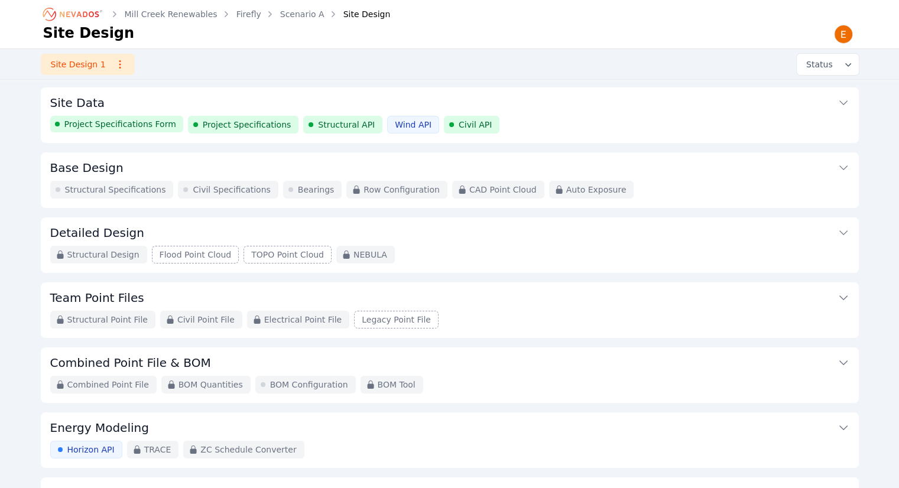
click at [560, 118] on div "Project Specifications Form Project Specifications Structural API Wind API Civi…" at bounding box center [449, 125] width 799 height 18
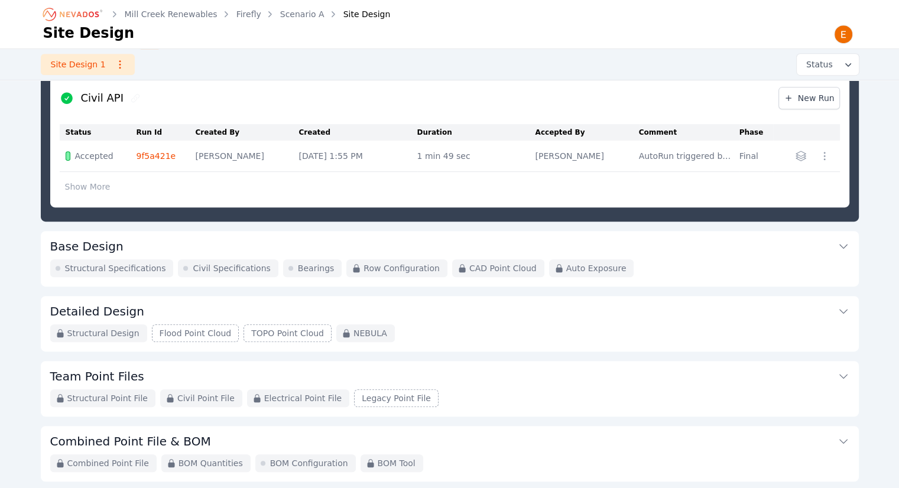
click at [326, 237] on button "Base Design" at bounding box center [449, 245] width 799 height 28
